Goal: Information Seeking & Learning: Learn about a topic

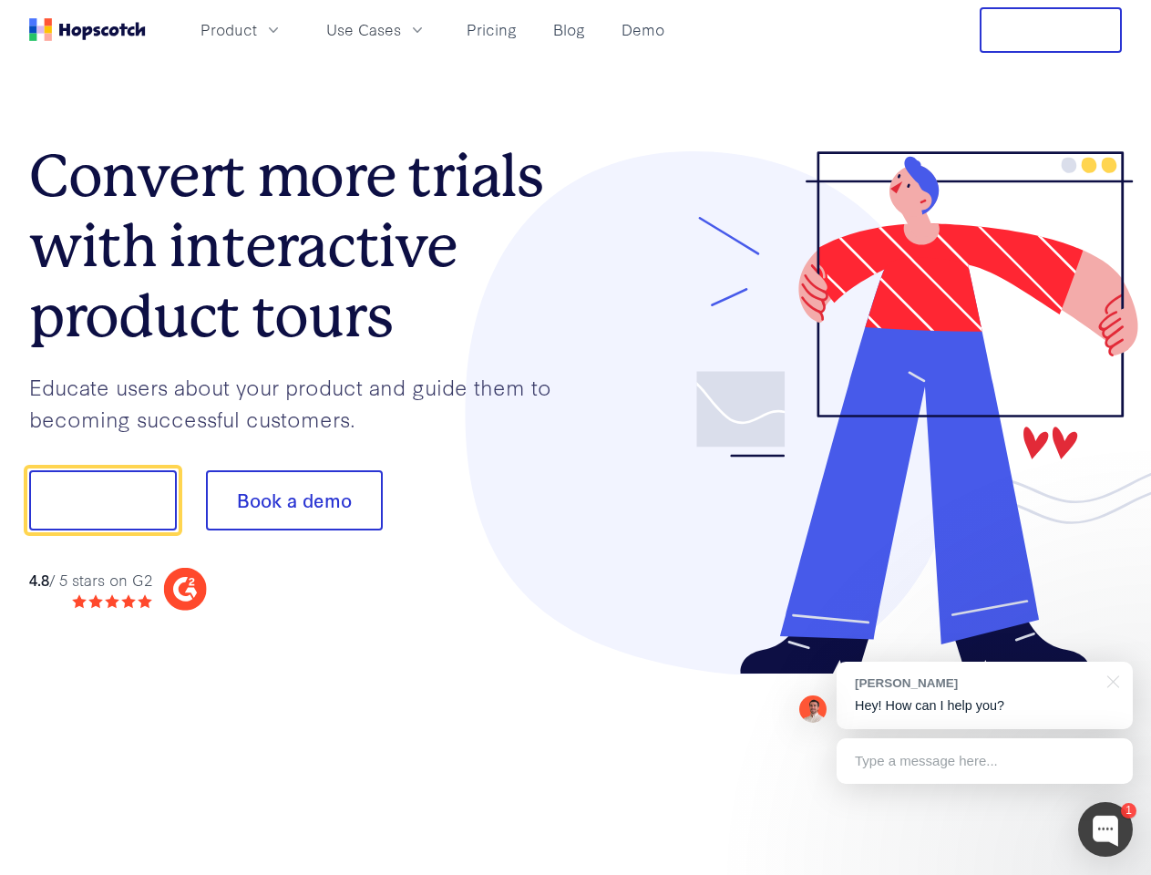
click at [576, 437] on div at bounding box center [849, 413] width 547 height 524
click at [257, 29] on span "Product" at bounding box center [228, 29] width 56 height 23
click at [401, 29] on span "Use Cases" at bounding box center [363, 29] width 75 height 23
click at [1050, 30] on button "Free Trial" at bounding box center [1050, 30] width 142 height 46
click at [102, 500] on button "Show me!" at bounding box center [103, 500] width 148 height 60
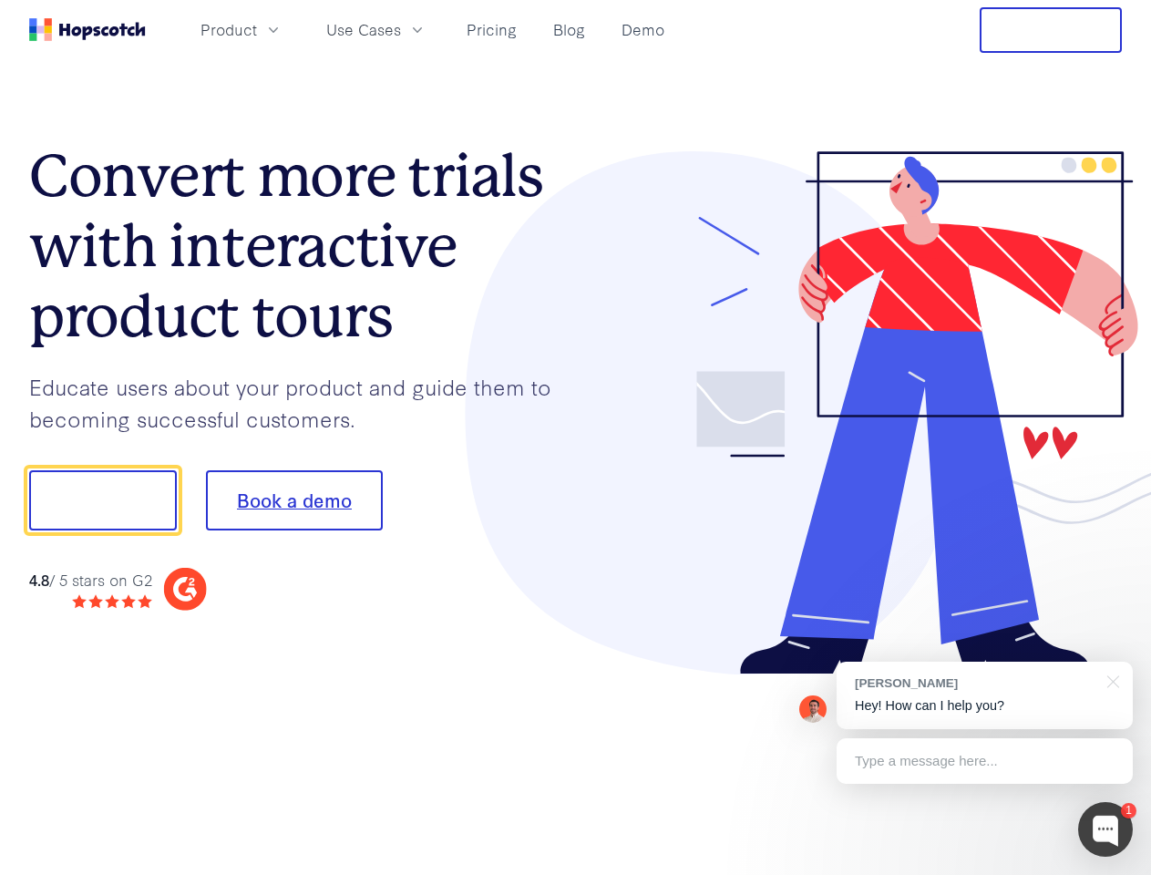
click at [293, 500] on button "Book a demo" at bounding box center [294, 500] width 177 height 60
click at [1105, 829] on div at bounding box center [1105, 829] width 55 height 55
click at [984, 695] on div "[PERSON_NAME] Hey! How can I help you?" at bounding box center [984, 694] width 296 height 67
click at [1110, 874] on div "1 [PERSON_NAME] Hey! How can I help you? Type a message here... Free live chat …" at bounding box center [575, 875] width 1151 height 0
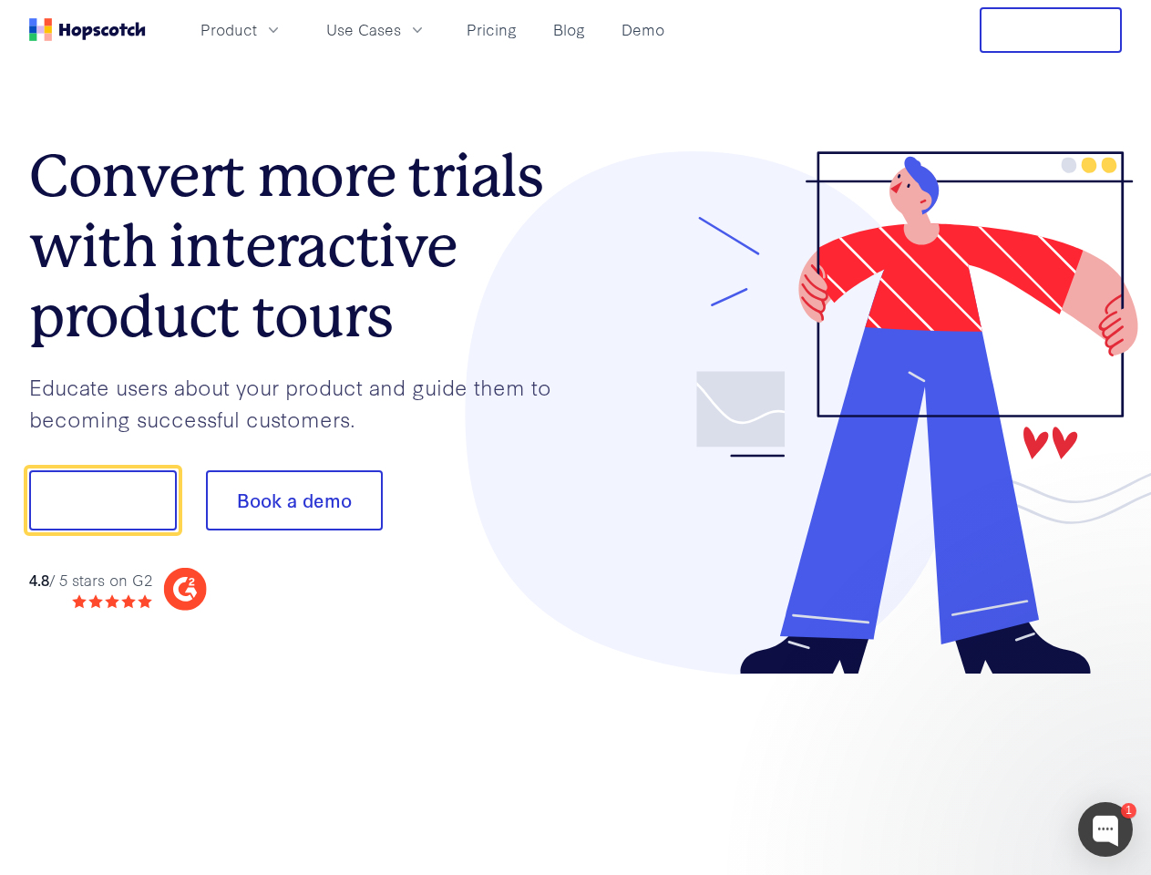
click at [984, 761] on div at bounding box center [962, 498] width 342 height 608
